Goal: Task Accomplishment & Management: Use online tool/utility

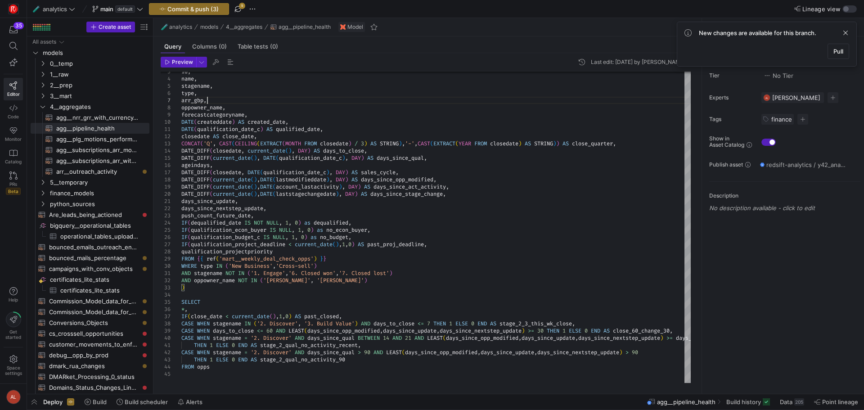
scroll to position [58, 64]
click at [834, 51] on span "Pull" at bounding box center [839, 51] width 10 height 7
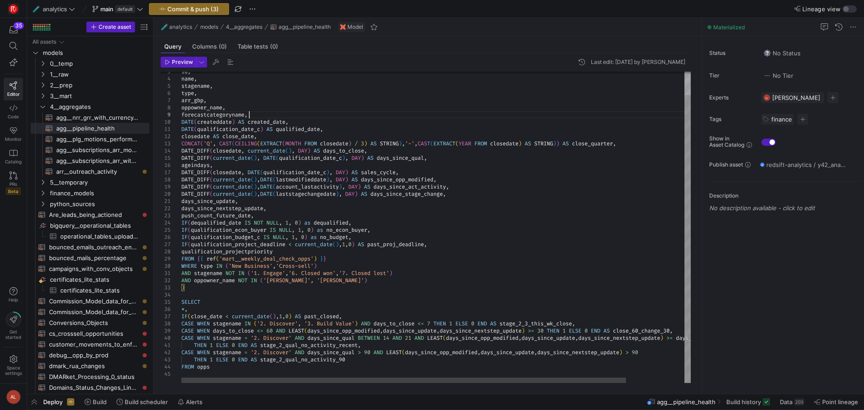
click at [251, 115] on div "DATE ( createddate ) AS created_date , DATE ( qualification_date_c ) AS qualifi…" at bounding box center [469, 214] width 576 height 337
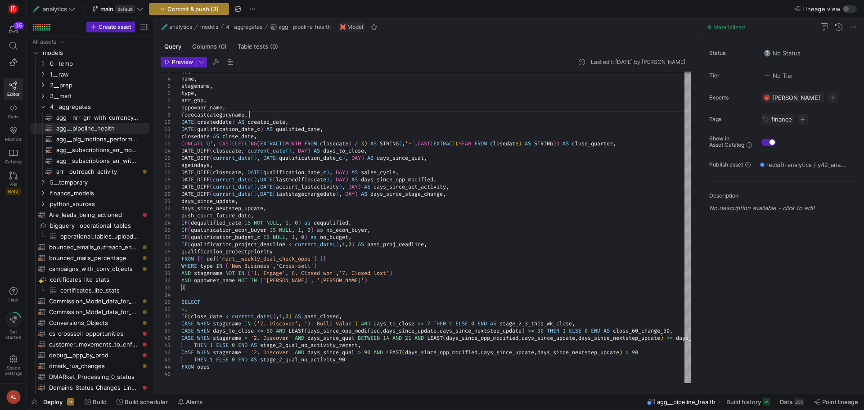
click at [198, 7] on span "Commit & push (3)" at bounding box center [192, 8] width 51 height 7
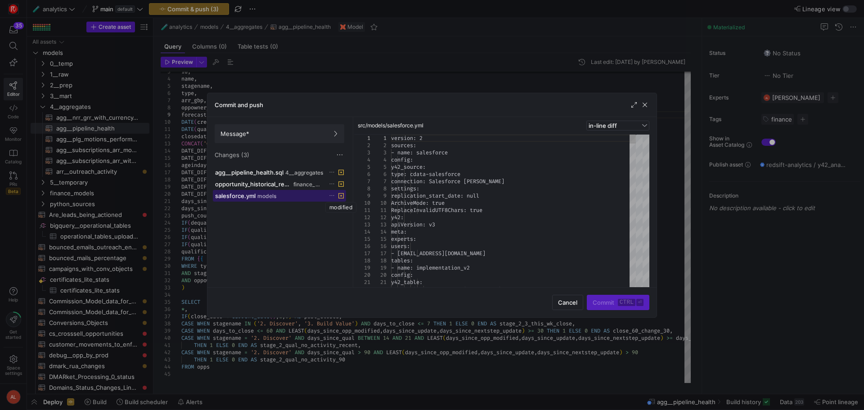
click at [340, 194] on icon at bounding box center [340, 195] width 5 height 5
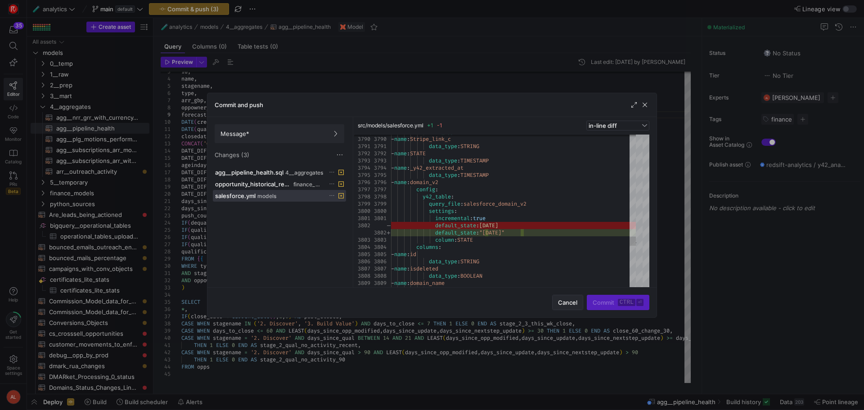
click at [570, 302] on span "Cancel" at bounding box center [567, 302] width 19 height 7
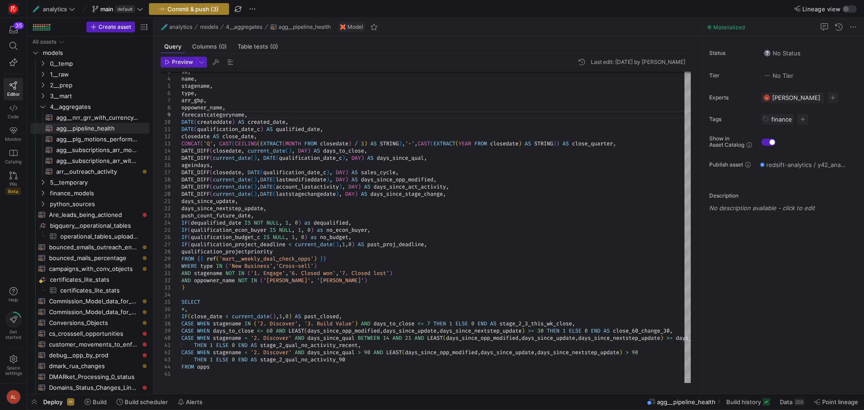
click at [211, 5] on span "Commit & push (3)" at bounding box center [192, 8] width 51 height 7
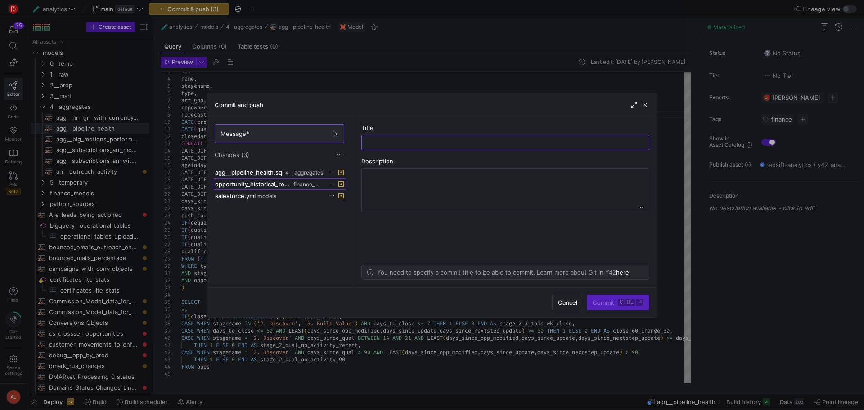
click at [278, 185] on span "opportunity_historical_recreation.sql" at bounding box center [253, 183] width 77 height 7
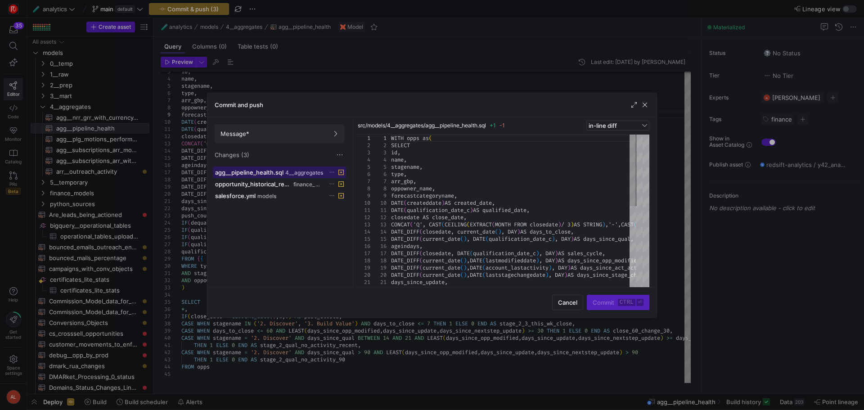
click at [266, 174] on span "agg__pipeline_health.sql" at bounding box center [249, 172] width 68 height 7
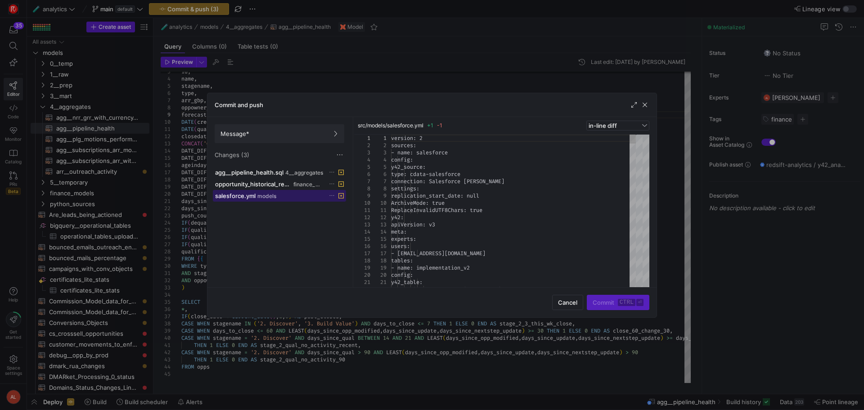
click at [272, 200] on span at bounding box center [279, 195] width 132 height 11
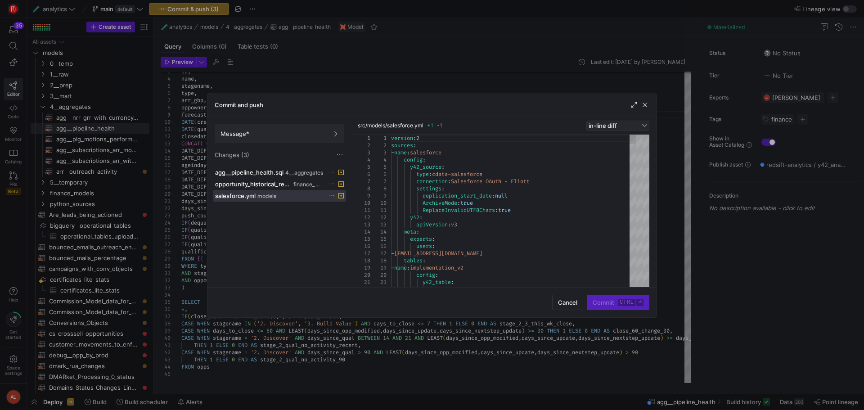
click at [602, 124] on span "in-line diff" at bounding box center [603, 125] width 28 height 7
click at [602, 124] on div at bounding box center [432, 205] width 864 height 410
click at [333, 194] on icon at bounding box center [332, 196] width 6 height 6
click at [347, 216] on button "Discard" at bounding box center [365, 221] width 73 height 14
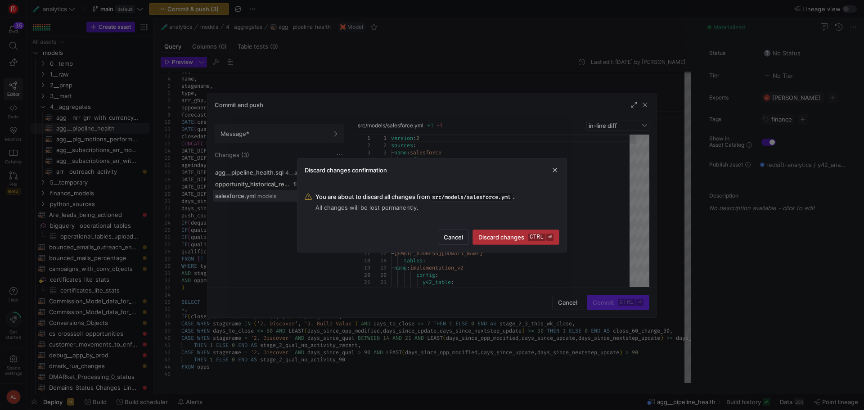
click at [493, 239] on span "Discard changes ctrl ⏎" at bounding box center [515, 237] width 75 height 7
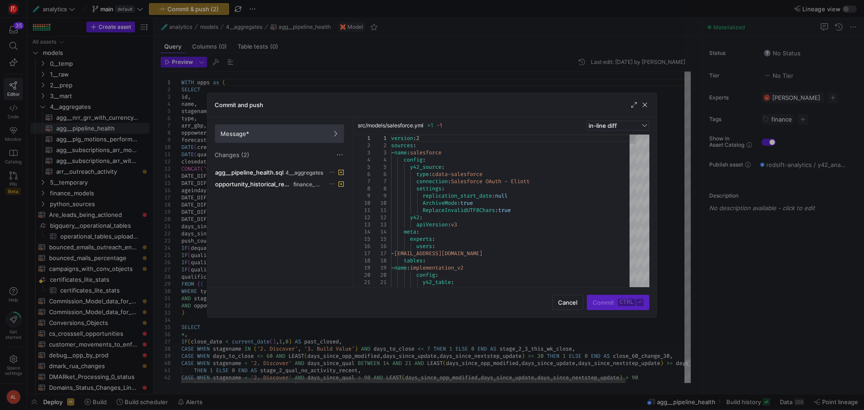
click at [316, 140] on span at bounding box center [279, 134] width 129 height 18
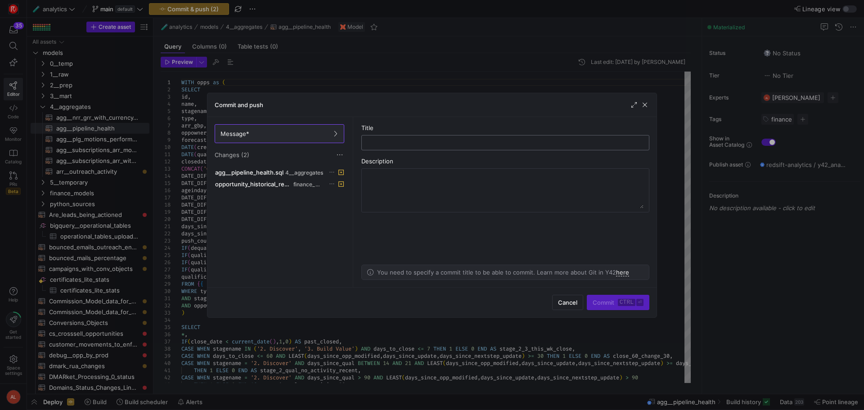
click at [413, 140] on input "text" at bounding box center [505, 142] width 273 height 7
type input "al updates to variable"
click at [600, 298] on span "submit" at bounding box center [618, 302] width 62 height 14
